Goal: Task Accomplishment & Management: Manage account settings

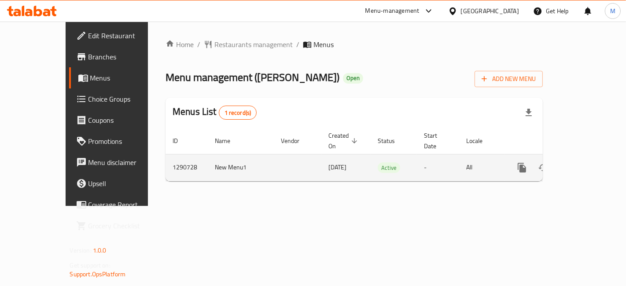
click at [591, 163] on icon "enhanced table" at bounding box center [586, 168] width 11 height 11
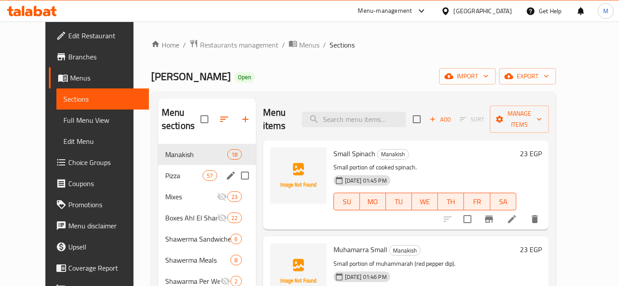
click at [158, 168] on div "Pizza 57" at bounding box center [207, 175] width 98 height 21
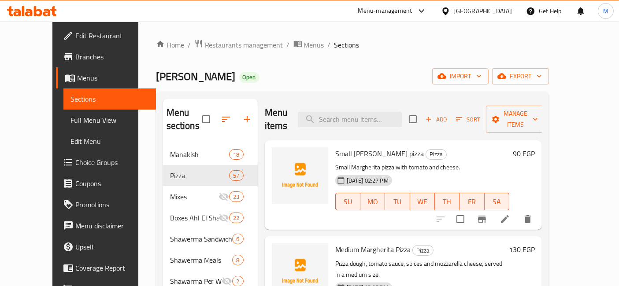
click at [535, 148] on h6 "90 EGP" at bounding box center [524, 154] width 22 height 12
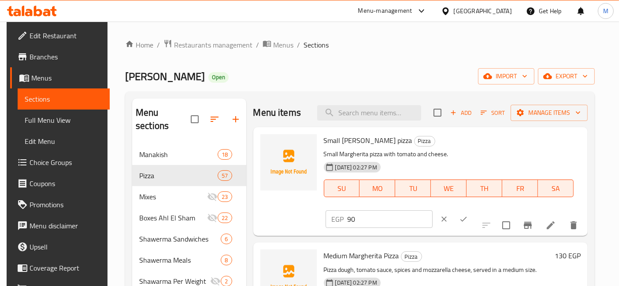
drag, startPoint x: 472, startPoint y: 149, endPoint x: 450, endPoint y: 141, distance: 23.3
click at [433, 211] on div "EGP 90 ​" at bounding box center [379, 220] width 107 height 18
type input "105"
click at [473, 210] on button "ok" at bounding box center [463, 219] width 19 height 19
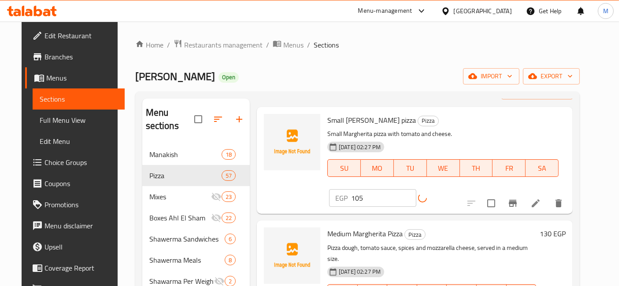
scroll to position [49, 0]
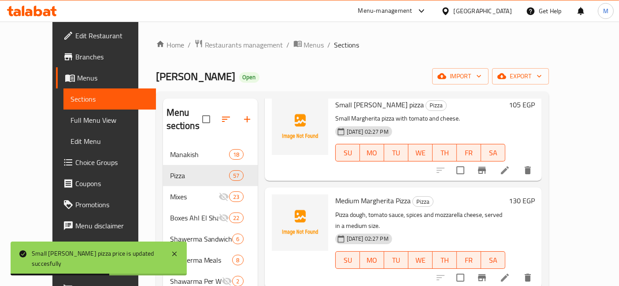
click at [535, 195] on h6 "130 EGP" at bounding box center [522, 201] width 26 height 12
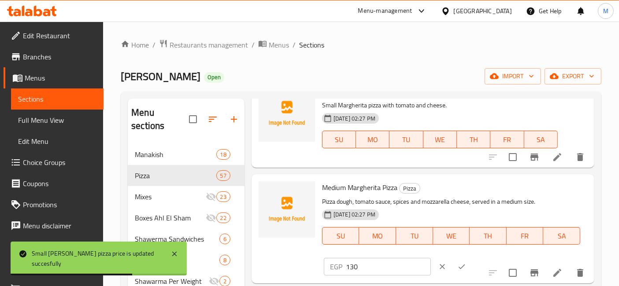
click at [431, 258] on input "130" at bounding box center [388, 267] width 85 height 18
click at [431, 258] on input "1" at bounding box center [388, 267] width 85 height 18
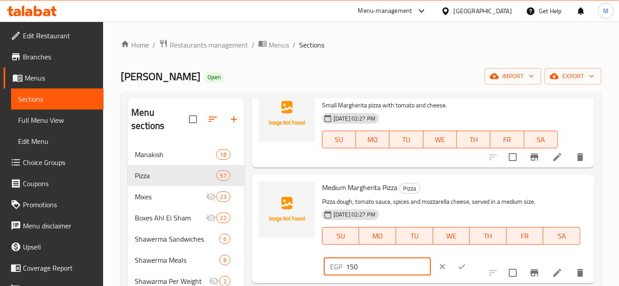
type input "150"
click at [466, 263] on icon "ok" at bounding box center [461, 267] width 9 height 9
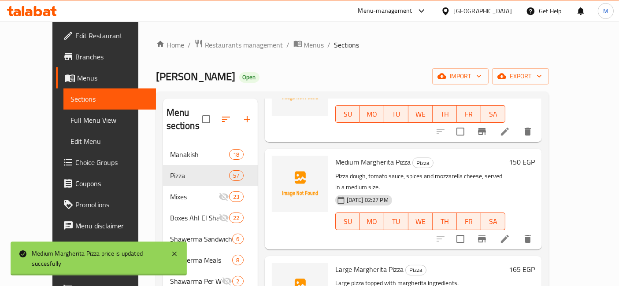
scroll to position [147, 0]
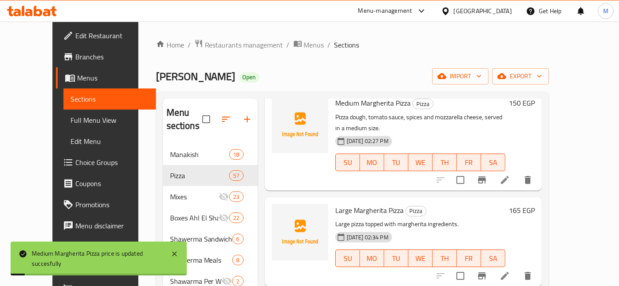
click at [535, 204] on h6 "165 EGP" at bounding box center [522, 210] width 26 height 12
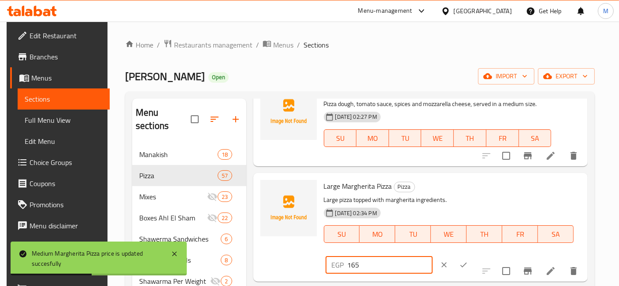
click at [433, 256] on input "165" at bounding box center [390, 265] width 85 height 18
type input "190"
drag, startPoint x: 571, startPoint y: 190, endPoint x: 559, endPoint y: 189, distance: 11.5
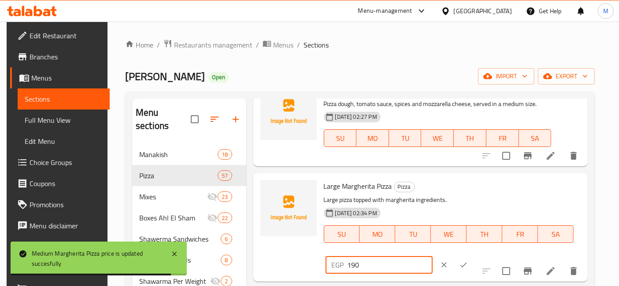
click at [473, 256] on button "ok" at bounding box center [463, 265] width 19 height 19
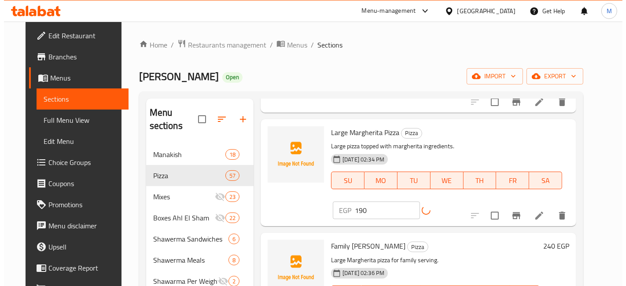
scroll to position [245, 0]
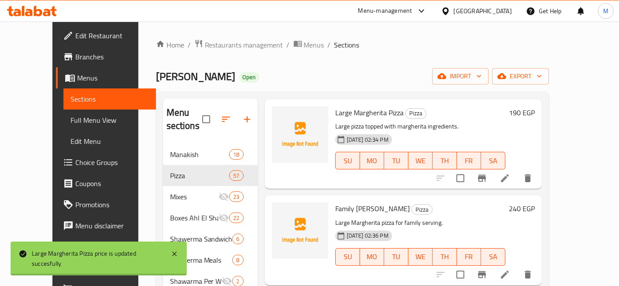
click at [535, 203] on h6 "240 EGP" at bounding box center [522, 209] width 26 height 12
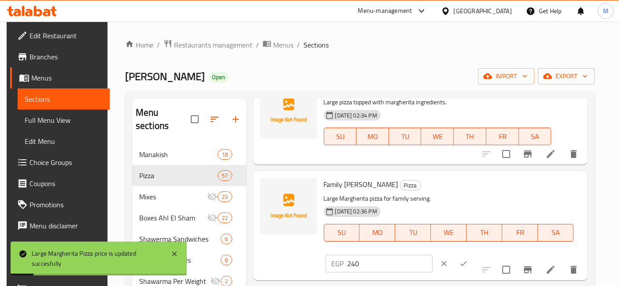
click at [433, 255] on input "240" at bounding box center [390, 264] width 85 height 18
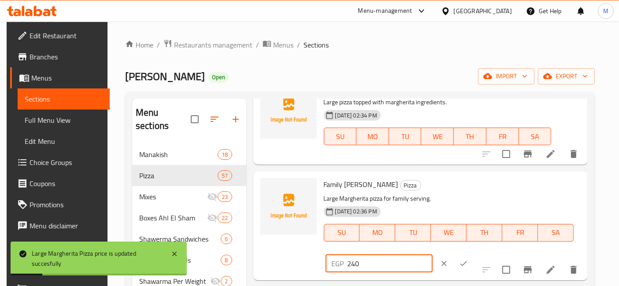
click at [433, 255] on input "240" at bounding box center [390, 264] width 85 height 18
type input "270"
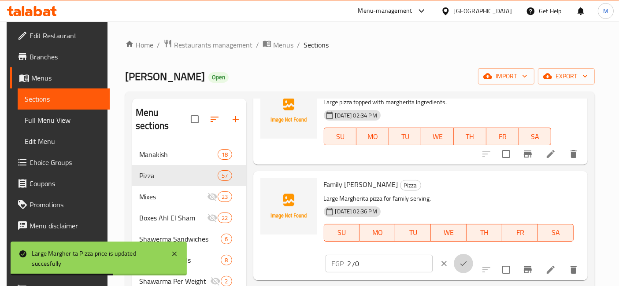
click at [473, 254] on button "ok" at bounding box center [463, 263] width 19 height 19
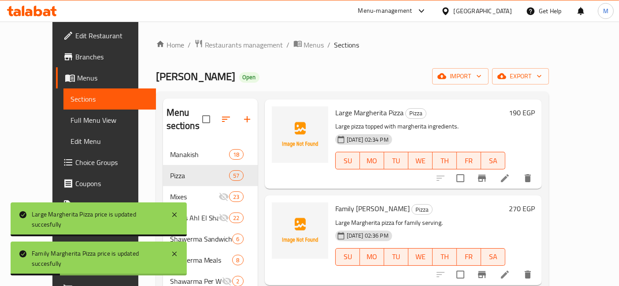
click at [493, 168] on button "Branch-specific-item" at bounding box center [481, 178] width 21 height 21
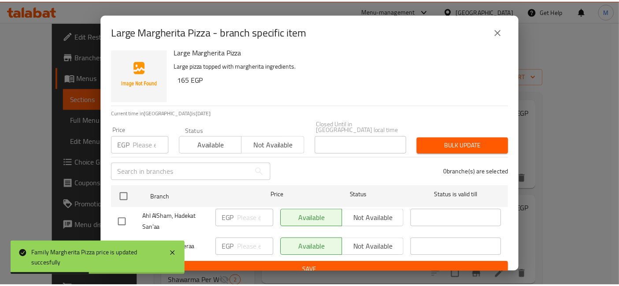
scroll to position [11, 0]
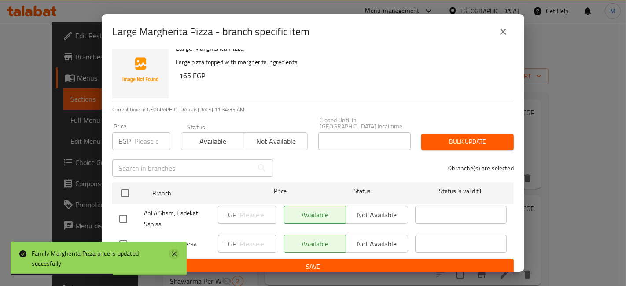
click at [174, 253] on icon at bounding box center [174, 254] width 11 height 11
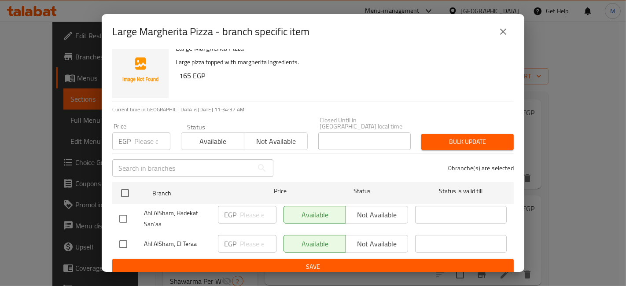
click at [503, 30] on icon "close" at bounding box center [503, 31] width 11 height 11
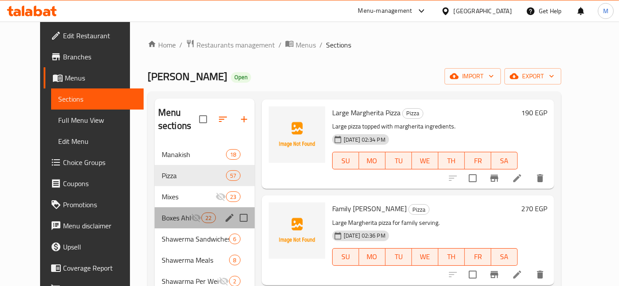
click at [170, 208] on div "Boxes Ahl El Sham 22" at bounding box center [205, 218] width 100 height 21
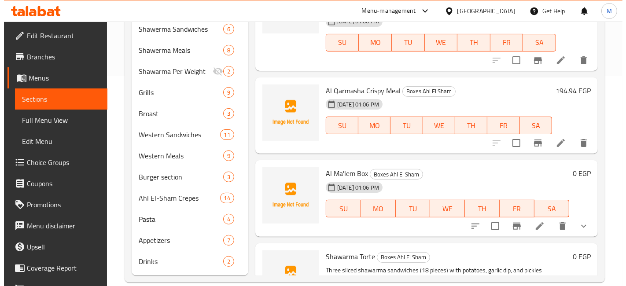
scroll to position [1468, 0]
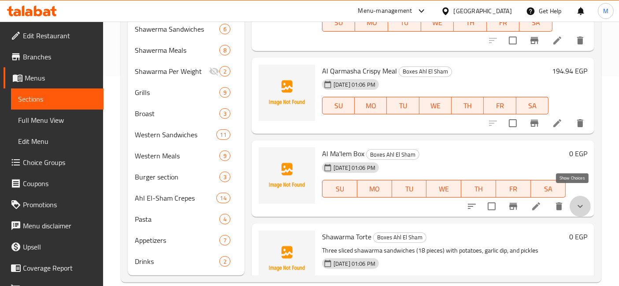
click at [575, 201] on icon "show more" at bounding box center [580, 206] width 11 height 11
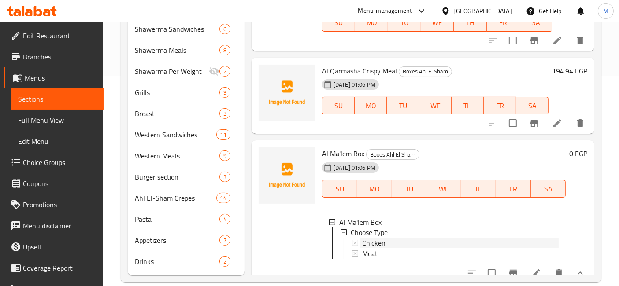
click at [392, 238] on div "Chicken" at bounding box center [460, 243] width 196 height 11
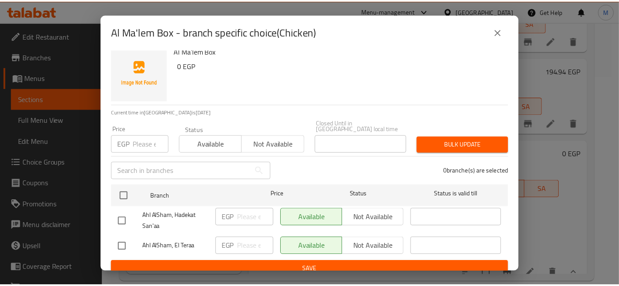
scroll to position [11, 0]
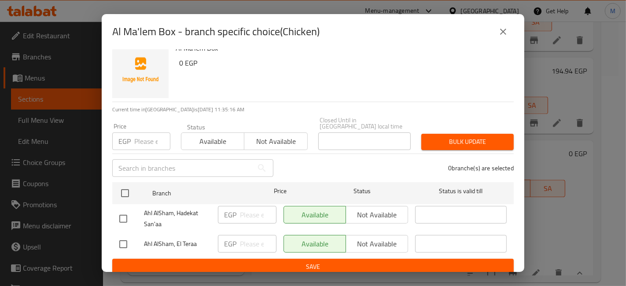
click at [506, 36] on icon "close" at bounding box center [503, 31] width 11 height 11
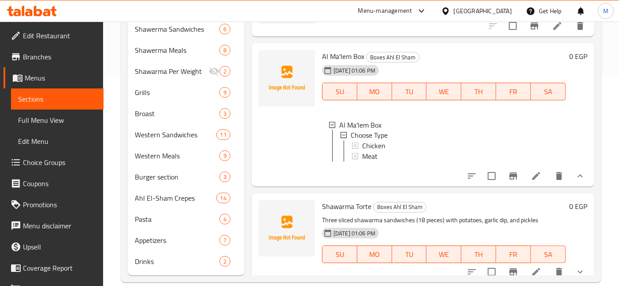
scroll to position [1566, 0]
click at [579, 173] on button "show more" at bounding box center [580, 175] width 21 height 21
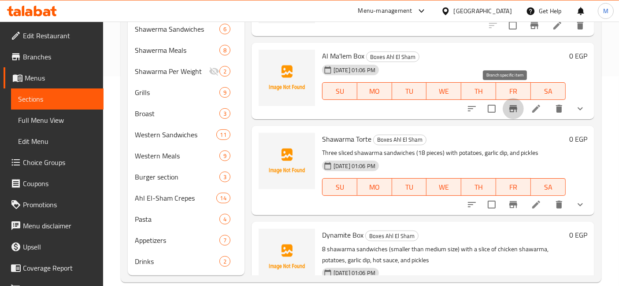
click at [508, 104] on icon "Branch-specific-item" at bounding box center [513, 109] width 11 height 11
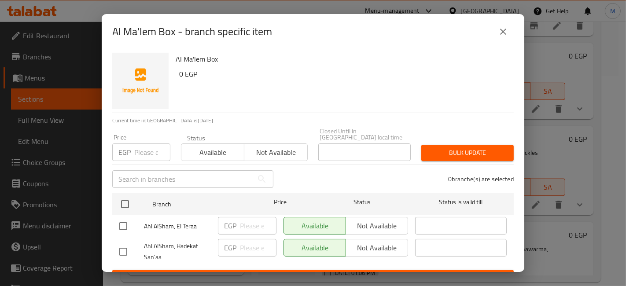
click at [121, 221] on input "checkbox" at bounding box center [123, 226] width 19 height 19
checkbox input "true"
click at [127, 243] on input "checkbox" at bounding box center [123, 252] width 19 height 19
checkbox input "true"
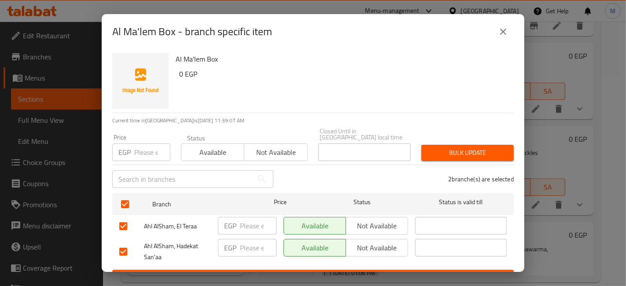
click at [125, 220] on input "checkbox" at bounding box center [123, 226] width 19 height 19
checkbox input "false"
click at [363, 242] on span "Not available" at bounding box center [377, 248] width 55 height 13
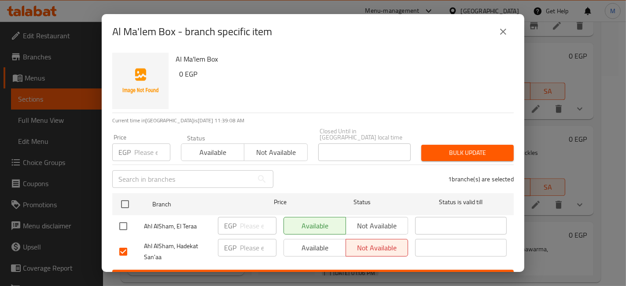
click at [370, 260] on div "Available Not available" at bounding box center [346, 252] width 132 height 33
click at [371, 270] on button "Save" at bounding box center [313, 278] width 402 height 16
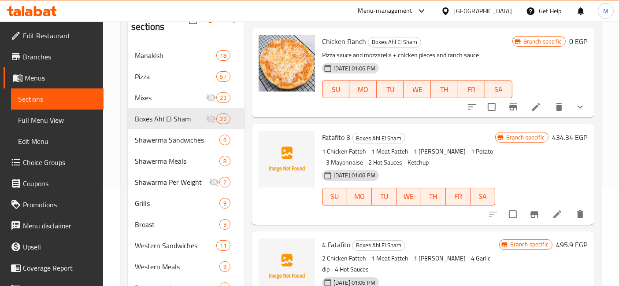
scroll to position [0, 0]
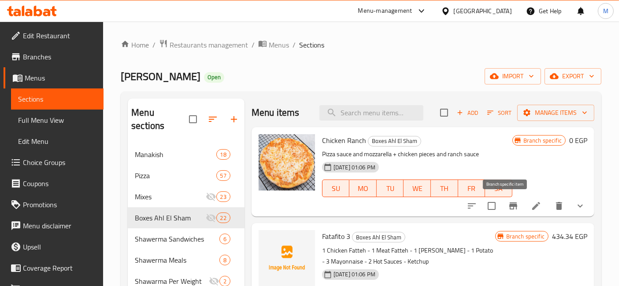
click at [509, 205] on icon "Branch-specific-item" at bounding box center [513, 206] width 8 height 7
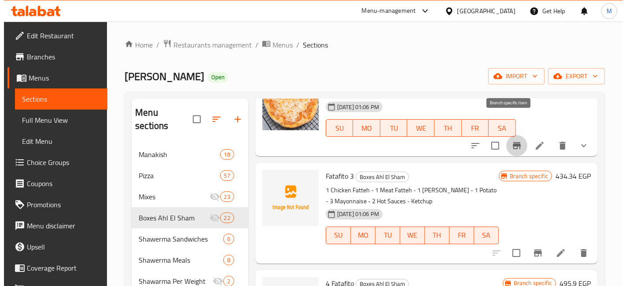
scroll to position [98, 0]
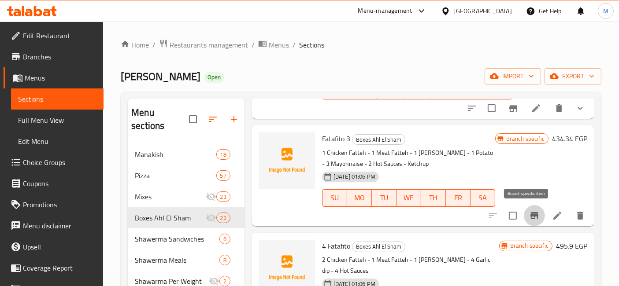
click at [530, 219] on icon "Branch-specific-item" at bounding box center [534, 215] width 8 height 7
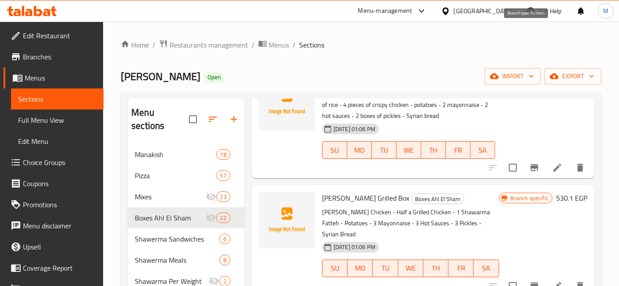
scroll to position [538, 0]
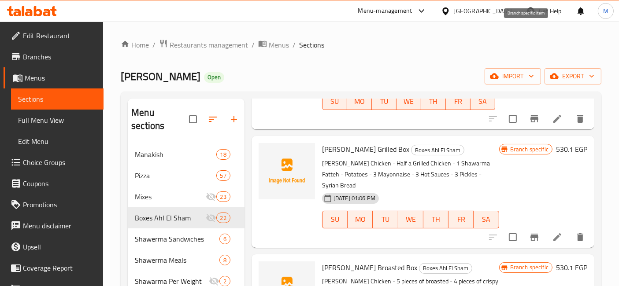
click at [529, 232] on icon "Branch-specific-item" at bounding box center [534, 237] width 11 height 11
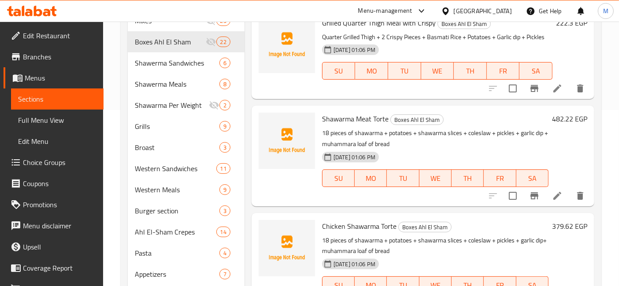
scroll to position [734, 0]
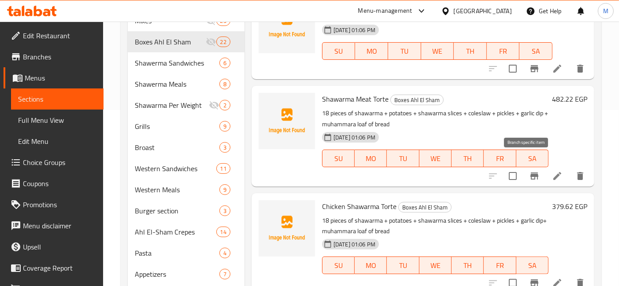
click at [530, 173] on icon "Branch-specific-item" at bounding box center [534, 176] width 8 height 7
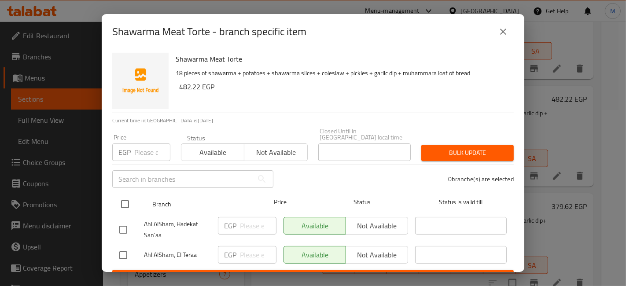
click at [125, 201] on input "checkbox" at bounding box center [125, 204] width 19 height 19
checkbox input "true"
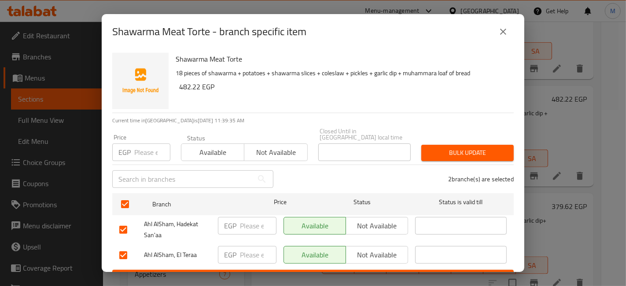
click at [299, 151] on span "Not available" at bounding box center [276, 152] width 56 height 13
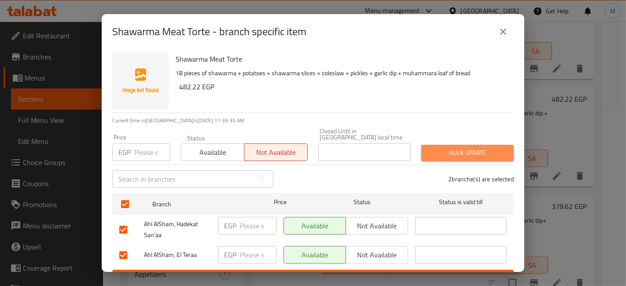
click at [466, 148] on span "Bulk update" at bounding box center [468, 153] width 78 height 11
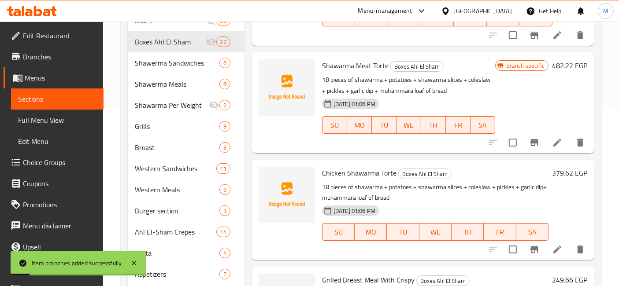
scroll to position [783, 0]
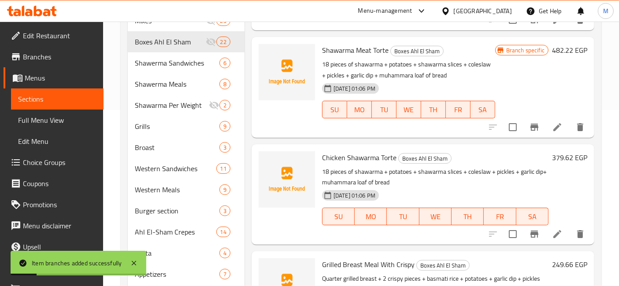
click at [529, 229] on icon "Branch-specific-item" at bounding box center [534, 234] width 11 height 11
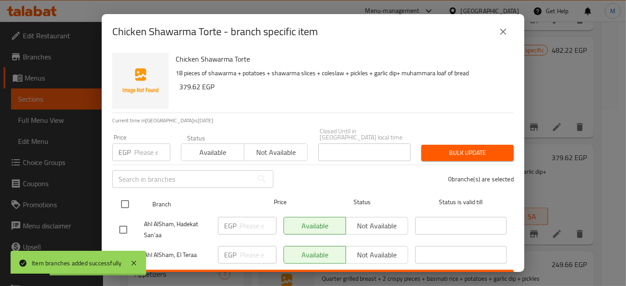
click at [119, 195] on input "checkbox" at bounding box center [125, 204] width 19 height 19
checkbox input "true"
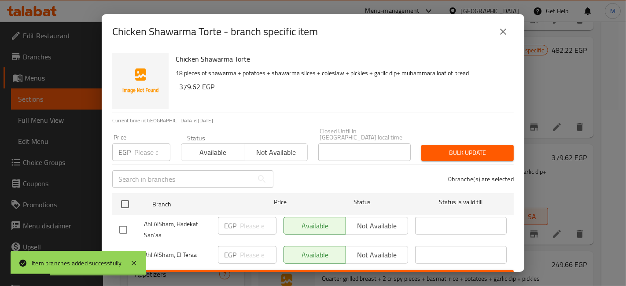
checkbox input "true"
click at [295, 147] on span "Not available" at bounding box center [276, 152] width 56 height 13
click at [462, 152] on button "Bulk update" at bounding box center [468, 153] width 93 height 16
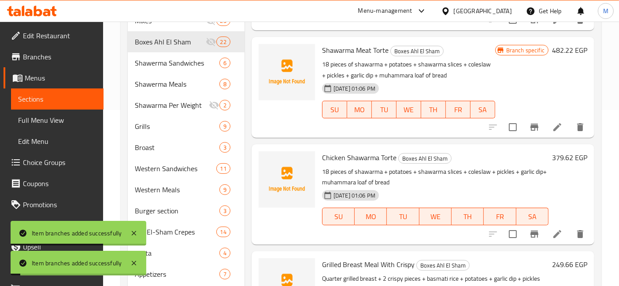
scroll to position [832, 0]
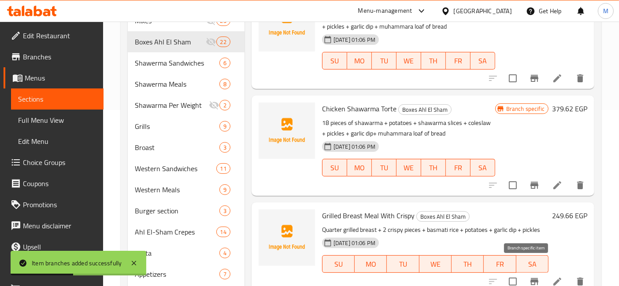
click at [530, 278] on icon "Branch-specific-item" at bounding box center [534, 281] width 8 height 7
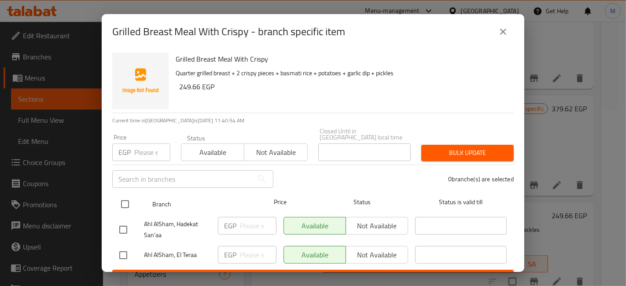
click at [115, 197] on div "Branch Price Status Status is valid till" at bounding box center [313, 204] width 402 height 22
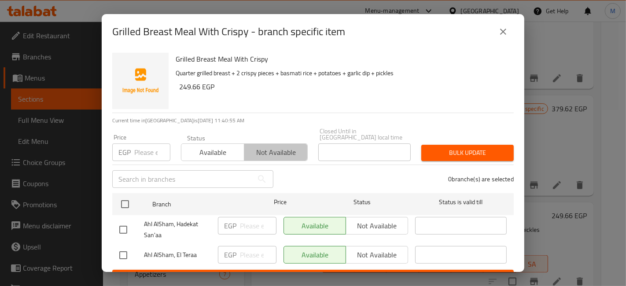
click at [250, 146] on span "Not available" at bounding box center [276, 152] width 56 height 13
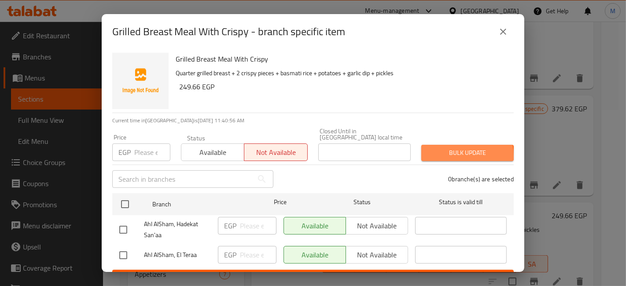
click at [444, 150] on span "Bulk update" at bounding box center [468, 153] width 78 height 11
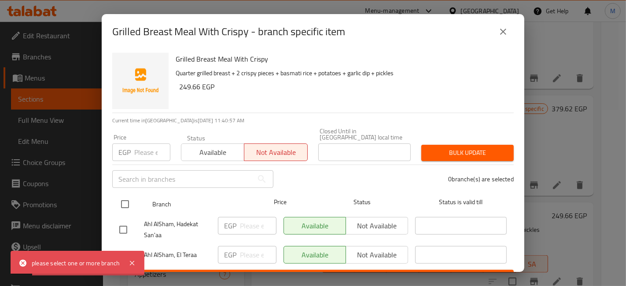
click at [122, 197] on input "checkbox" at bounding box center [125, 204] width 19 height 19
checkbox input "true"
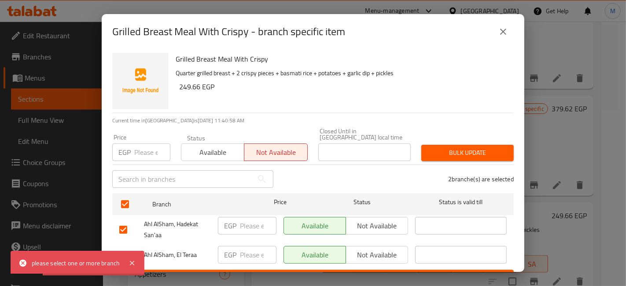
click at [466, 152] on span "Bulk update" at bounding box center [468, 153] width 78 height 11
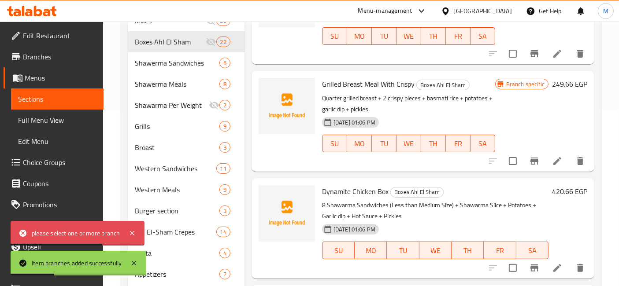
scroll to position [979, 0]
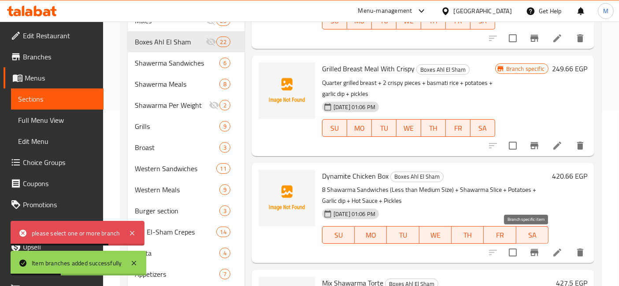
click at [530, 248] on icon "Branch-specific-item" at bounding box center [534, 253] width 11 height 11
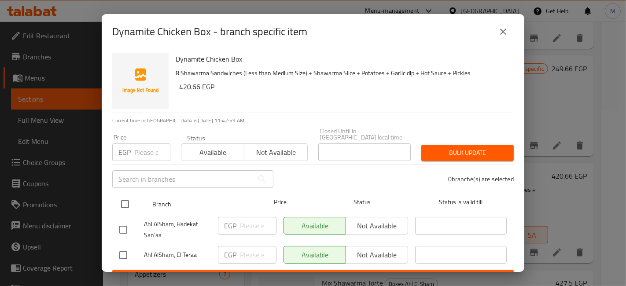
click at [119, 196] on input "checkbox" at bounding box center [125, 204] width 19 height 19
checkbox input "true"
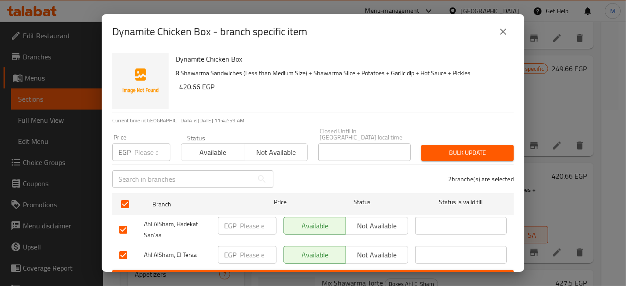
click at [252, 154] on button "Not available" at bounding box center [275, 153] width 63 height 18
click at [461, 148] on span "Bulk update" at bounding box center [468, 153] width 78 height 11
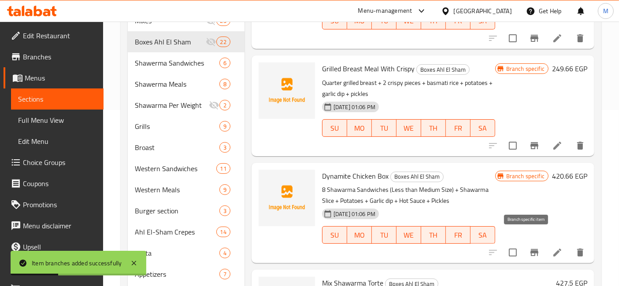
click at [530, 249] on icon "Branch-specific-item" at bounding box center [534, 252] width 8 height 7
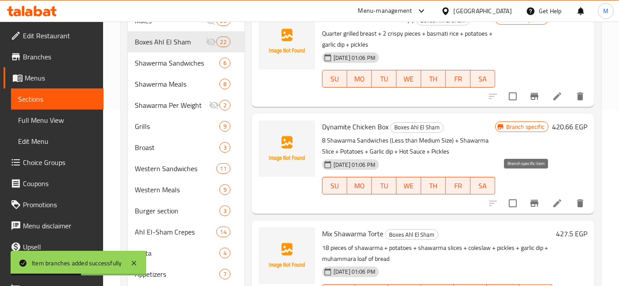
scroll to position [1077, 0]
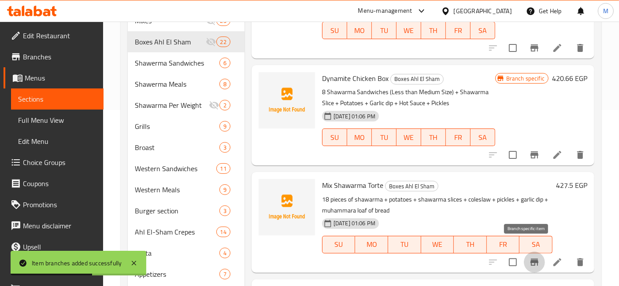
click at [529, 257] on icon "Branch-specific-item" at bounding box center [534, 262] width 11 height 11
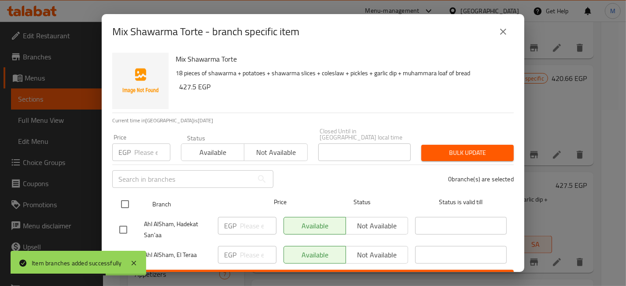
click at [120, 195] on input "checkbox" at bounding box center [125, 204] width 19 height 19
checkbox input "true"
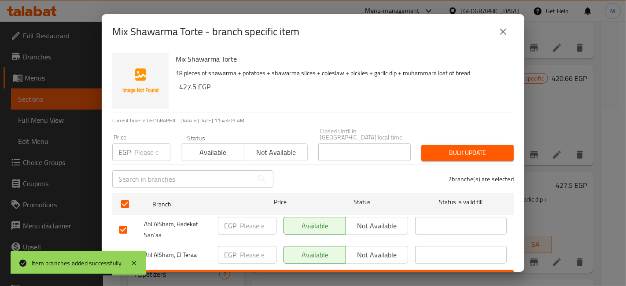
click at [249, 147] on span "Not available" at bounding box center [276, 152] width 56 height 13
click at [449, 148] on span "Bulk update" at bounding box center [468, 153] width 78 height 11
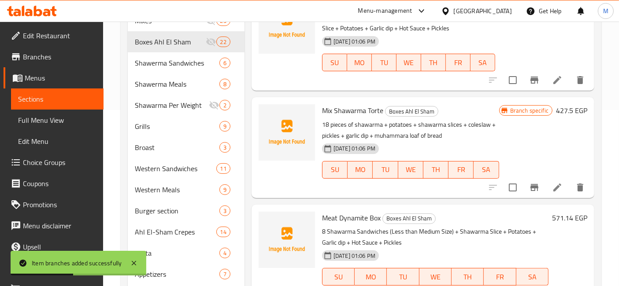
scroll to position [1175, 0]
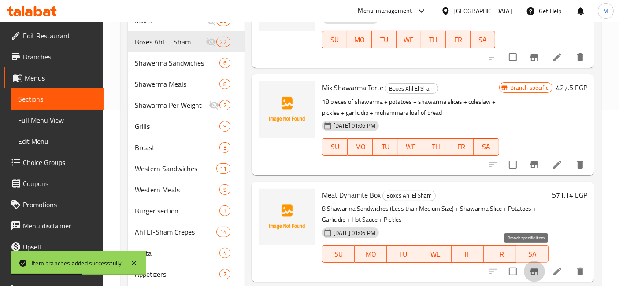
click at [529, 267] on icon "Branch-specific-item" at bounding box center [534, 272] width 11 height 11
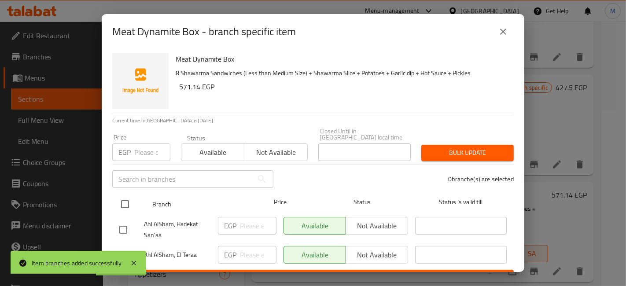
click at [125, 195] on input "checkbox" at bounding box center [125, 204] width 19 height 19
checkbox input "true"
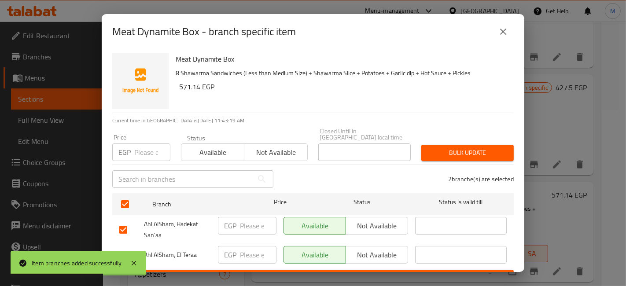
click at [267, 148] on span "Not available" at bounding box center [276, 152] width 56 height 13
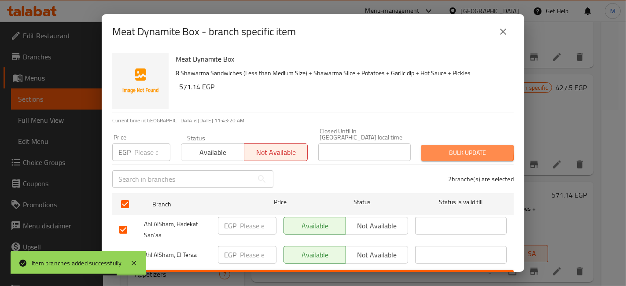
click at [454, 148] on span "Bulk update" at bounding box center [468, 153] width 78 height 11
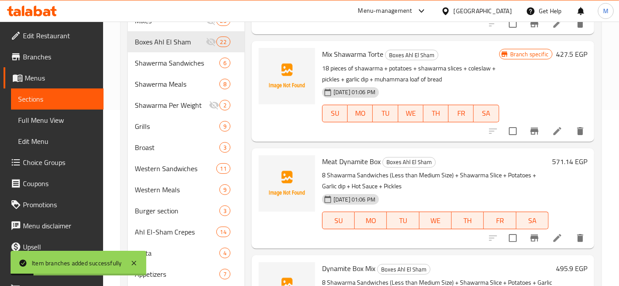
scroll to position [1223, 0]
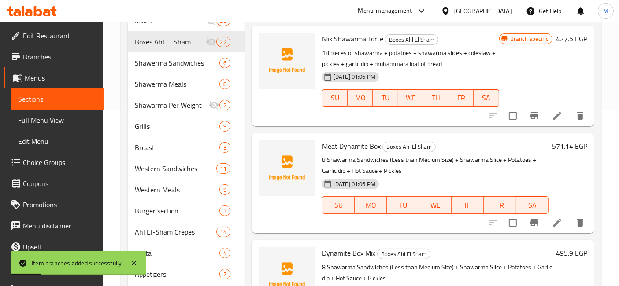
click at [529, 218] on icon "Branch-specific-item" at bounding box center [534, 223] width 11 height 11
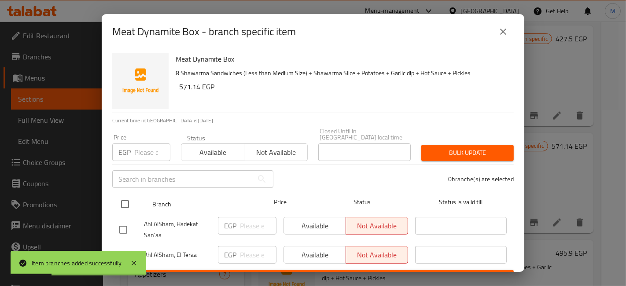
click at [123, 192] on div at bounding box center [132, 205] width 33 height 26
click at [130, 195] on input "checkbox" at bounding box center [125, 204] width 19 height 19
checkbox input "true"
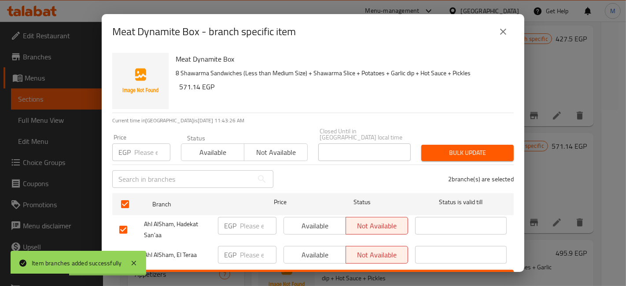
click at [269, 154] on button "Not available" at bounding box center [275, 153] width 63 height 18
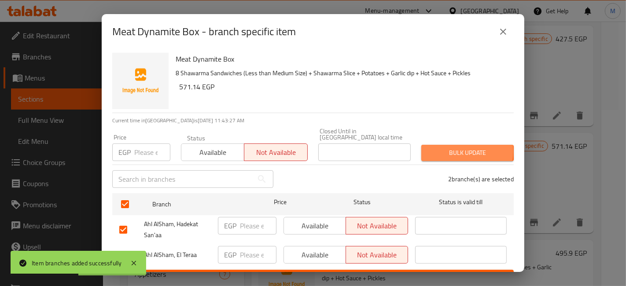
click at [438, 148] on span "Bulk update" at bounding box center [468, 153] width 78 height 11
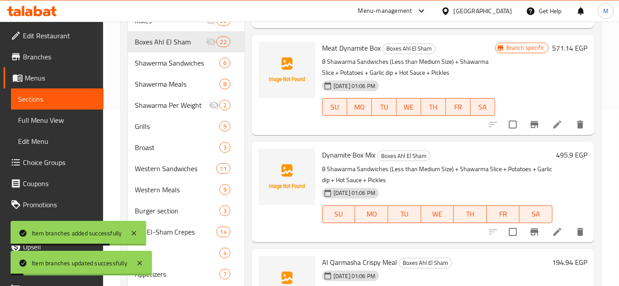
scroll to position [1371, 0]
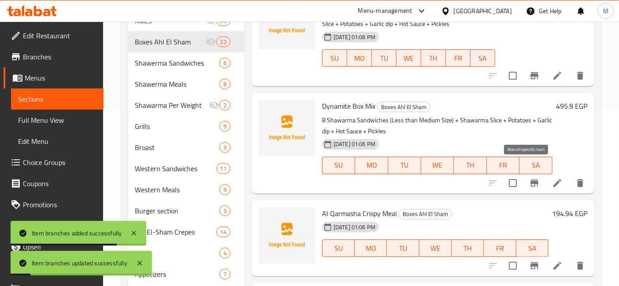
click at [529, 178] on icon "Branch-specific-item" at bounding box center [534, 183] width 11 height 11
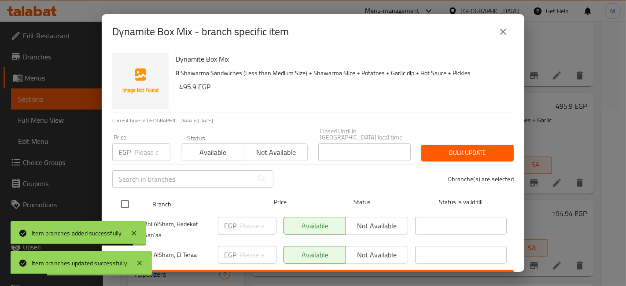
click at [130, 195] on input "checkbox" at bounding box center [125, 204] width 19 height 19
checkbox input "true"
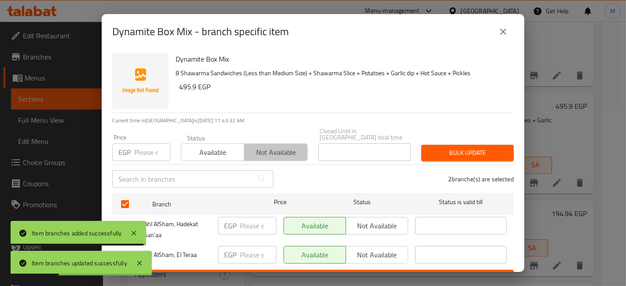
click at [260, 148] on span "Not available" at bounding box center [276, 152] width 56 height 13
click at [467, 148] on span "Bulk update" at bounding box center [468, 153] width 78 height 11
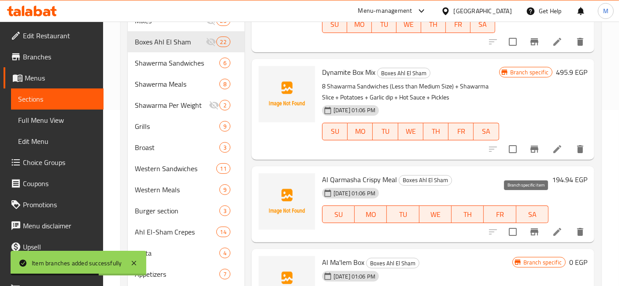
scroll to position [1420, 0]
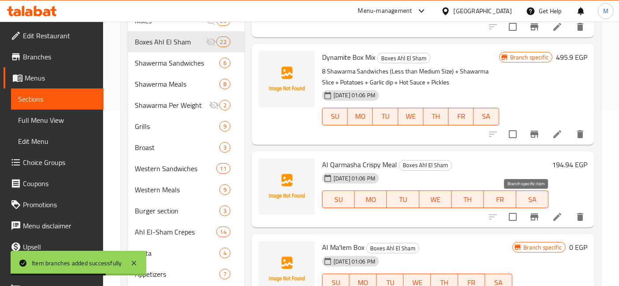
click at [530, 214] on icon "Branch-specific-item" at bounding box center [534, 217] width 8 height 7
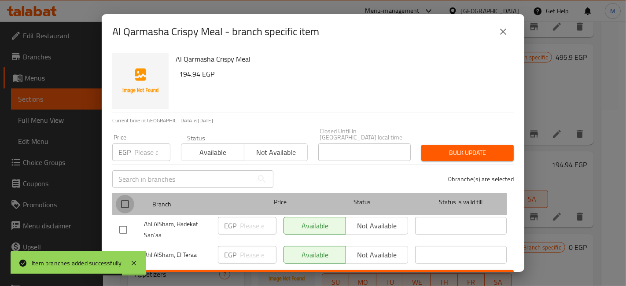
click at [124, 200] on input "checkbox" at bounding box center [125, 204] width 19 height 19
checkbox input "true"
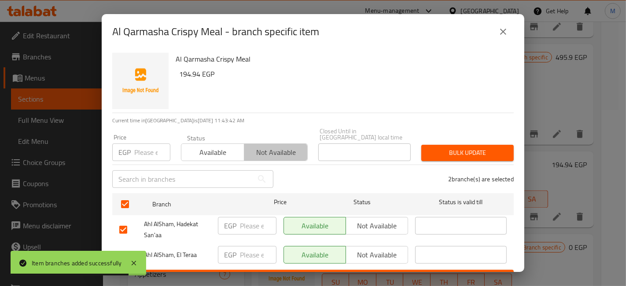
click at [267, 148] on span "Not available" at bounding box center [276, 152] width 56 height 13
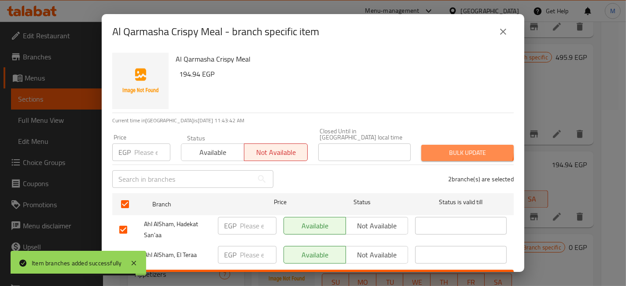
click at [433, 145] on button "Bulk update" at bounding box center [468, 153] width 93 height 16
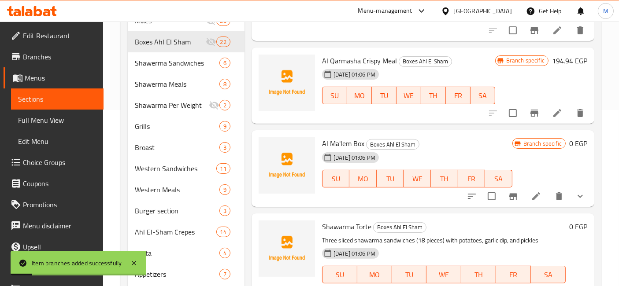
scroll to position [1566, 0]
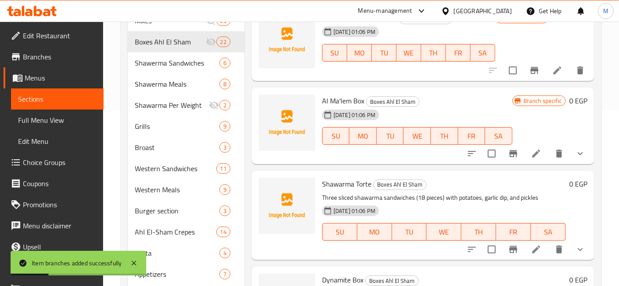
click at [509, 246] on icon "Branch-specific-item" at bounding box center [513, 249] width 8 height 7
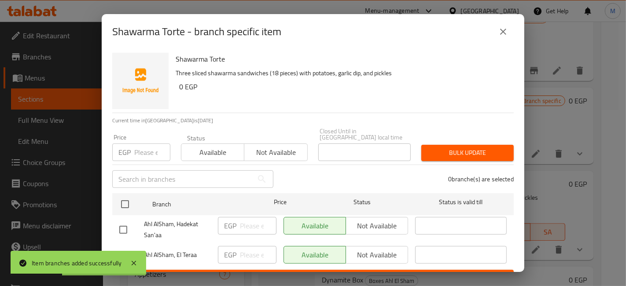
click at [111, 199] on div "Shawarma Torte Three sliced shawarma sandwiches (18 pieces) with potatoes, garl…" at bounding box center [313, 160] width 423 height 223
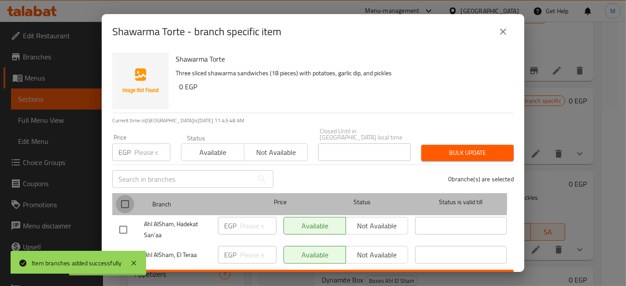
click at [128, 195] on input "checkbox" at bounding box center [125, 204] width 19 height 19
checkbox input "true"
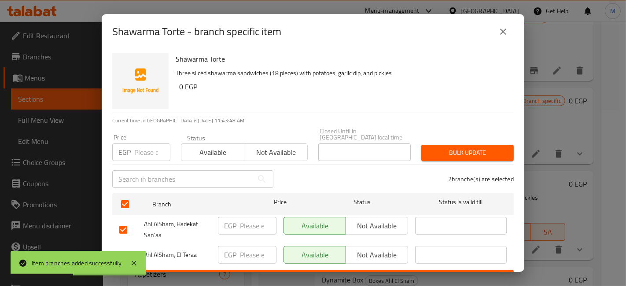
drag, startPoint x: 271, startPoint y: 143, endPoint x: 280, endPoint y: 142, distance: 9.3
click at [271, 146] on span "Not available" at bounding box center [276, 152] width 56 height 13
click at [485, 140] on div "Bulk update" at bounding box center [467, 153] width 103 height 27
click at [486, 140] on div "Bulk update" at bounding box center [467, 153] width 103 height 27
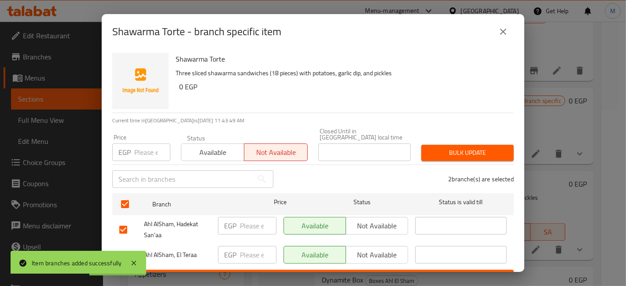
click at [486, 145] on button "Bulk update" at bounding box center [468, 153] width 93 height 16
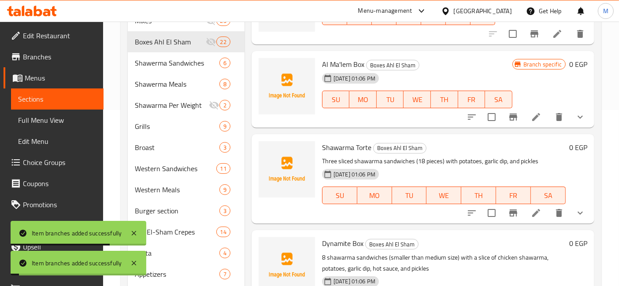
scroll to position [1664, 0]
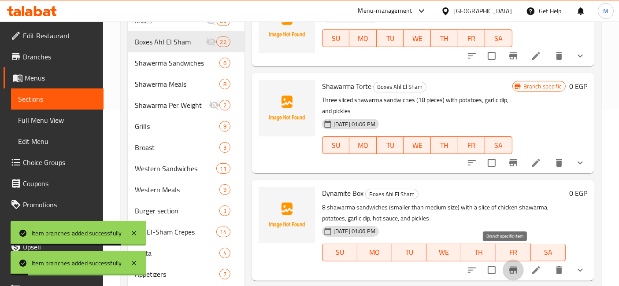
click at [512, 260] on button "Branch-specific-item" at bounding box center [513, 270] width 21 height 21
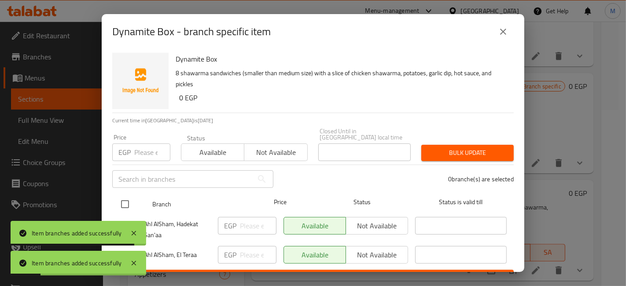
click at [125, 195] on input "checkbox" at bounding box center [125, 204] width 19 height 19
checkbox input "true"
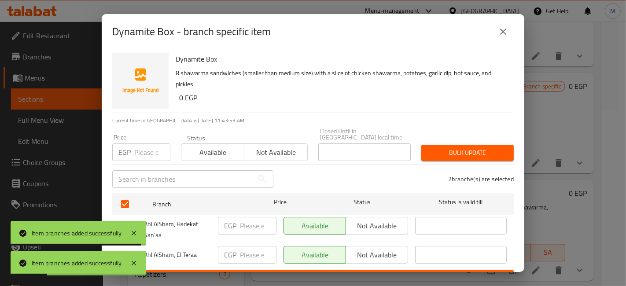
click at [259, 146] on span "Not available" at bounding box center [276, 152] width 56 height 13
click at [446, 145] on button "Bulk update" at bounding box center [468, 153] width 93 height 16
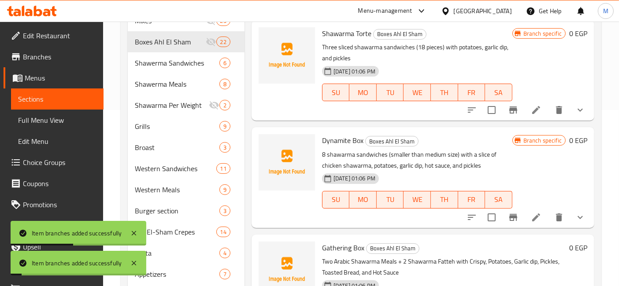
scroll to position [1811, 0]
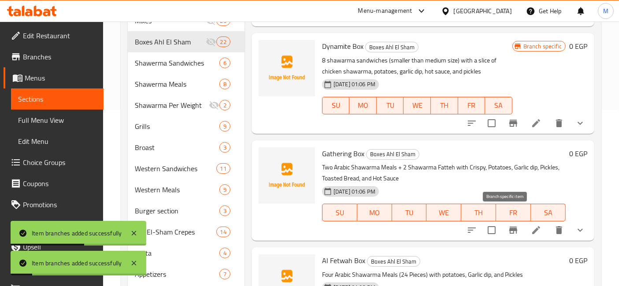
click at [509, 227] on icon "Branch-specific-item" at bounding box center [513, 230] width 8 height 7
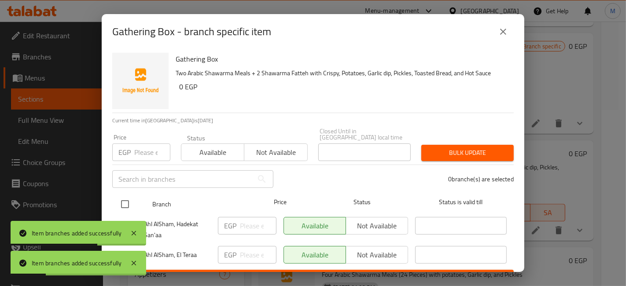
click at [131, 195] on input "checkbox" at bounding box center [125, 204] width 19 height 19
checkbox input "true"
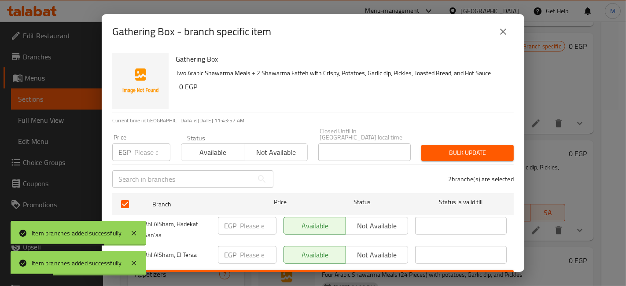
drag, startPoint x: 267, startPoint y: 157, endPoint x: 271, endPoint y: 148, distance: 10.5
click at [267, 157] on div "Status Available Not available" at bounding box center [244, 148] width 137 height 37
click at [271, 148] on span "Not available" at bounding box center [276, 152] width 56 height 13
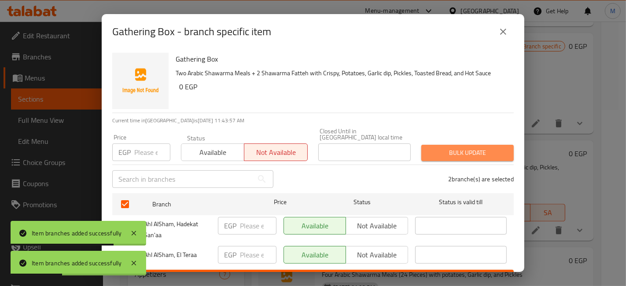
click at [499, 148] on span "Bulk update" at bounding box center [468, 153] width 78 height 11
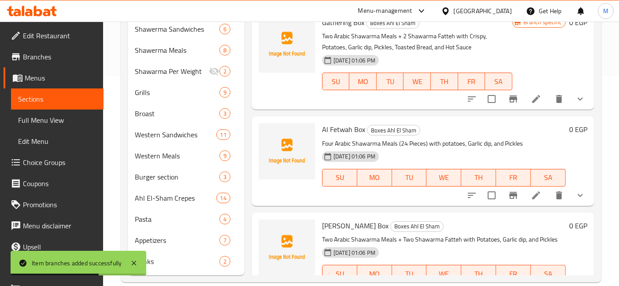
scroll to position [1909, 0]
click at [512, 188] on button "Branch-specific-item" at bounding box center [513, 195] width 21 height 21
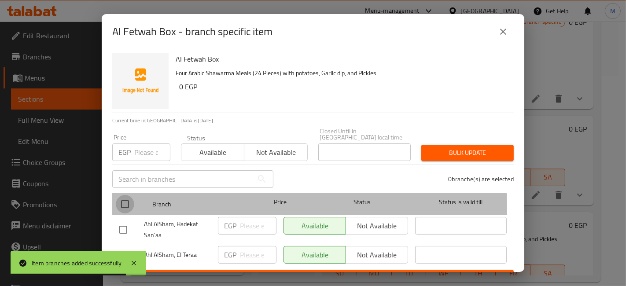
click at [131, 205] on input "checkbox" at bounding box center [125, 204] width 19 height 19
checkbox input "true"
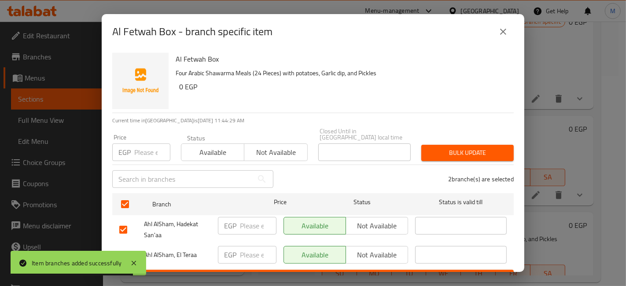
click at [285, 146] on span "Not available" at bounding box center [276, 152] width 56 height 13
drag, startPoint x: 510, startPoint y: 133, endPoint x: 490, endPoint y: 138, distance: 20.2
click at [511, 133] on div "Price EGP Price Status Available Not available Closed Until in [GEOGRAPHIC_DATA…" at bounding box center [313, 145] width 412 height 44
click at [470, 148] on span "Bulk update" at bounding box center [468, 153] width 78 height 11
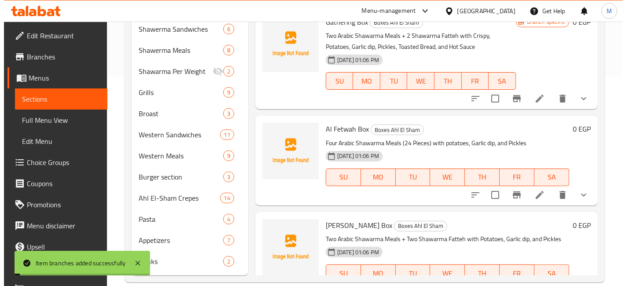
scroll to position [1937, 0]
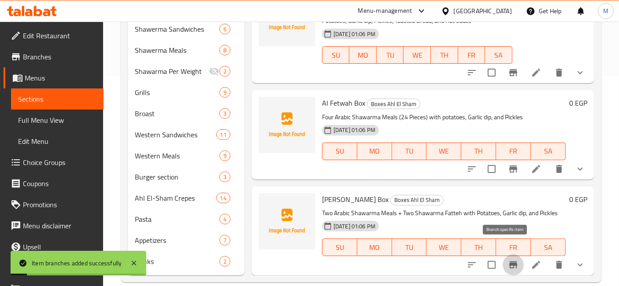
click at [508, 260] on icon "Branch-specific-item" at bounding box center [513, 265] width 11 height 11
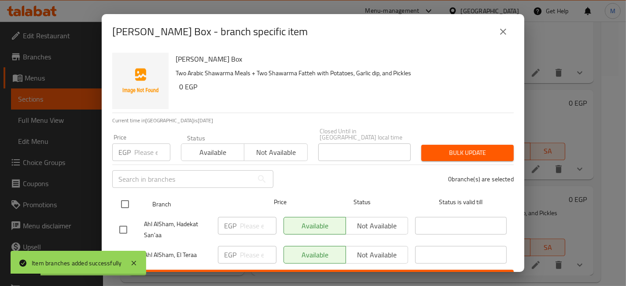
click at [121, 200] on input "checkbox" at bounding box center [125, 204] width 19 height 19
checkbox input "true"
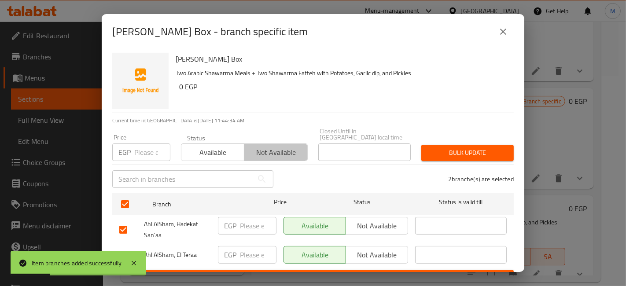
drag, startPoint x: 295, startPoint y: 141, endPoint x: 356, endPoint y: 135, distance: 61.1
click at [294, 146] on span "Not available" at bounding box center [276, 152] width 56 height 13
click at [448, 130] on div "Price EGP Price Status Available Not available Closed Until in [GEOGRAPHIC_DATA…" at bounding box center [313, 145] width 412 height 44
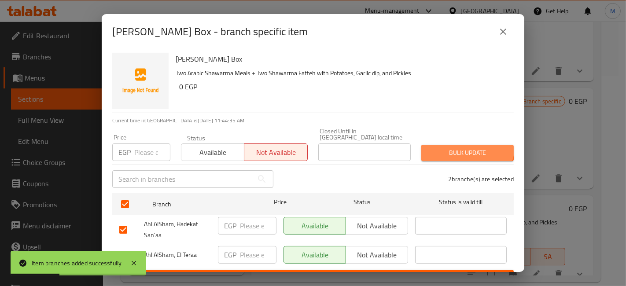
click at [456, 145] on button "Bulk update" at bounding box center [468, 153] width 93 height 16
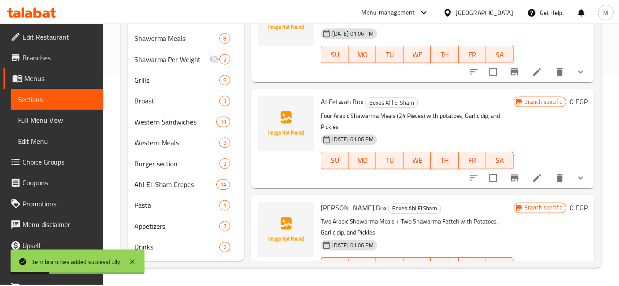
scroll to position [1948, 0]
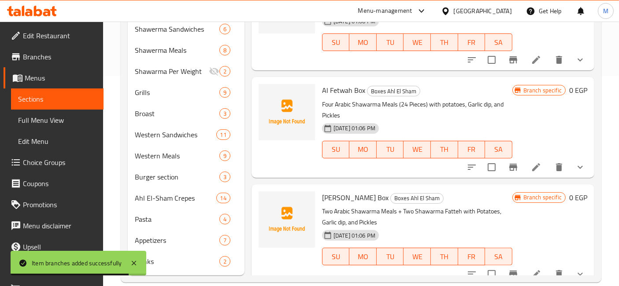
click at [41, 8] on icon at bounding box center [32, 11] width 50 height 11
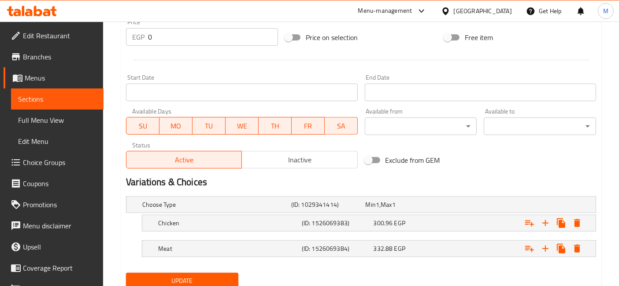
scroll to position [342, 0]
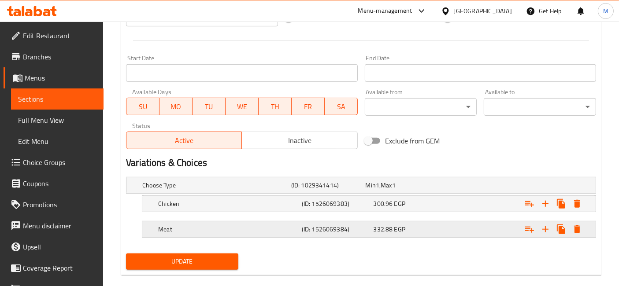
click at [423, 233] on div "332.88 EGP" at bounding box center [408, 229] width 72 height 12
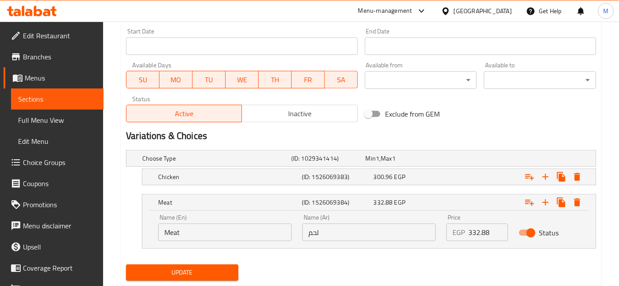
scroll to position [391, 0]
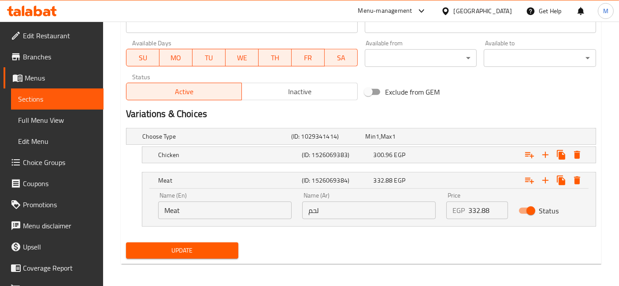
click at [466, 205] on div "EGP 332.88 Price" at bounding box center [476, 211] width 61 height 18
click at [467, 205] on div "EGP 332.88 Price" at bounding box center [476, 211] width 61 height 18
click at [473, 213] on input "332.88" at bounding box center [487, 211] width 39 height 18
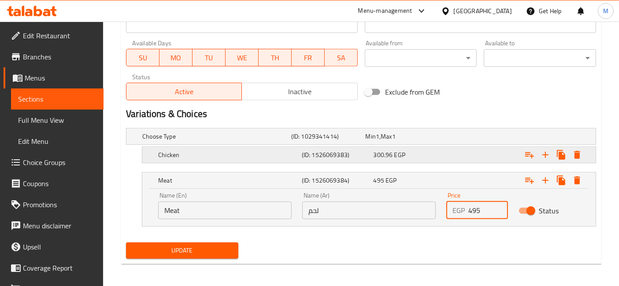
type input "495"
click at [475, 156] on div "Expand" at bounding box center [515, 154] width 144 height 19
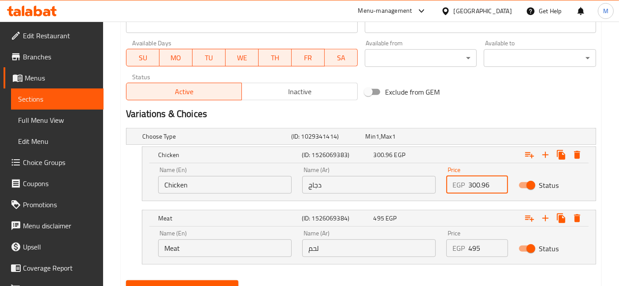
click at [474, 186] on input "300.96" at bounding box center [487, 185] width 39 height 18
type input "450"
click at [126, 281] on button "Update" at bounding box center [182, 289] width 112 height 16
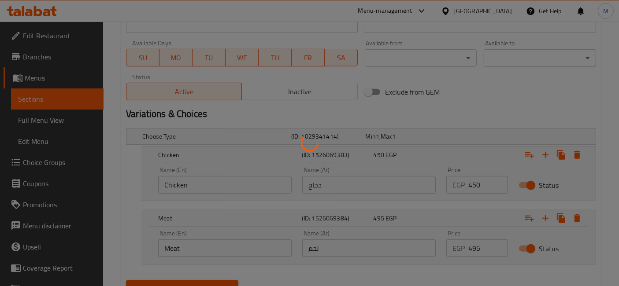
drag, startPoint x: 265, startPoint y: 236, endPoint x: 508, endPoint y: 108, distance: 274.7
click at [508, 108] on div at bounding box center [309, 143] width 619 height 286
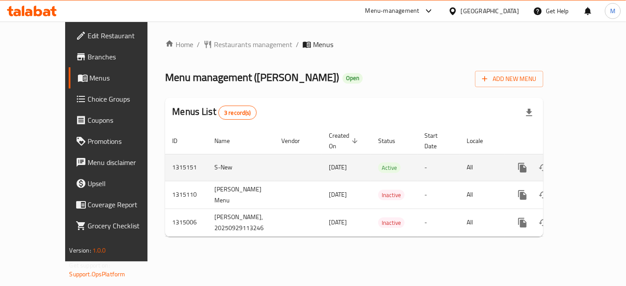
click at [590, 164] on icon "enhanced table" at bounding box center [586, 168] width 8 height 8
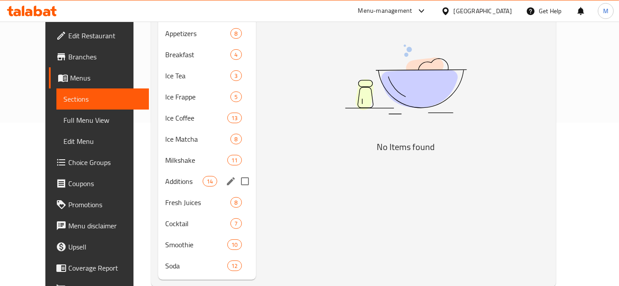
scroll to position [168, 0]
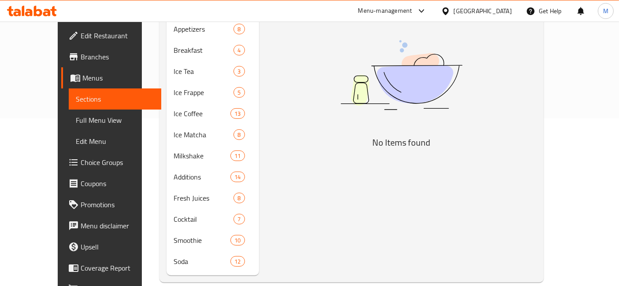
click at [44, 9] on icon at bounding box center [32, 11] width 50 height 11
